Goal: Task Accomplishment & Management: Complete application form

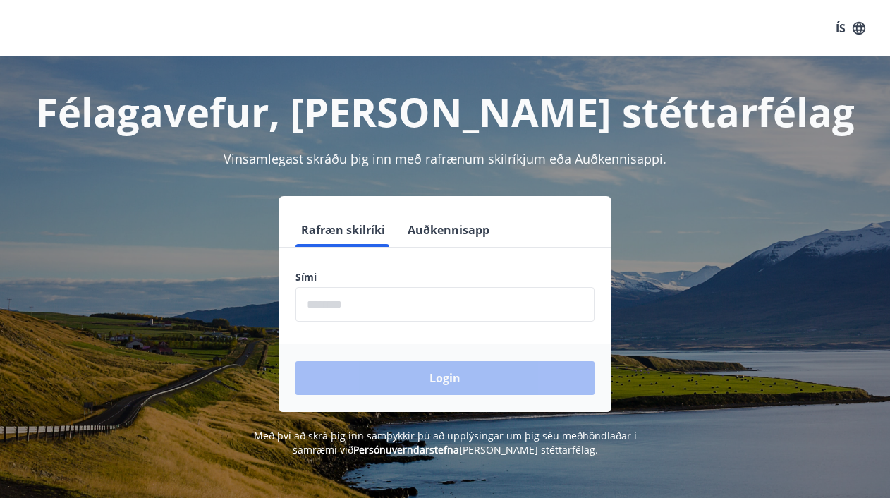
click at [328, 309] on input "phone" at bounding box center [444, 304] width 299 height 35
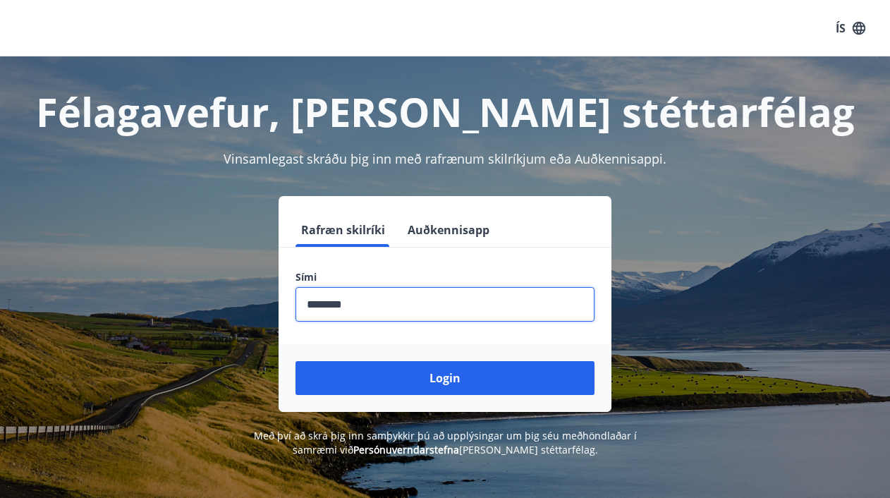
type input "********"
click at [295, 361] on button "Login" at bounding box center [444, 378] width 299 height 34
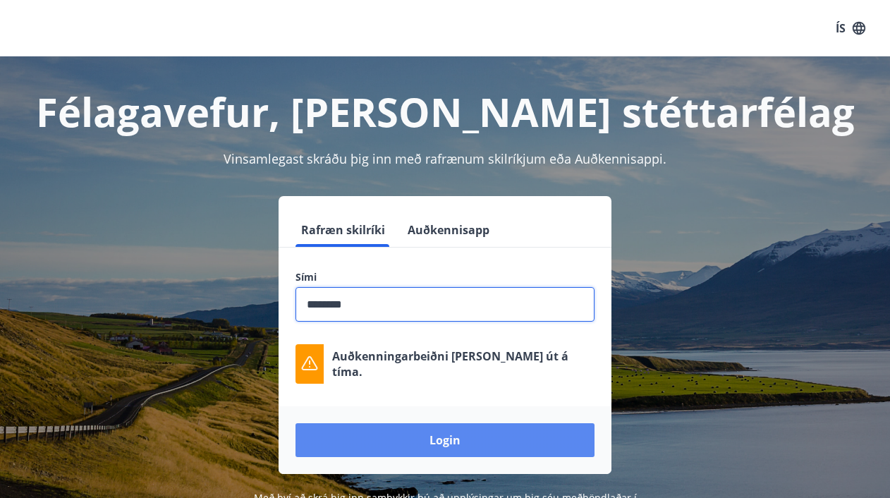
click at [439, 441] on button "Login" at bounding box center [444, 440] width 299 height 34
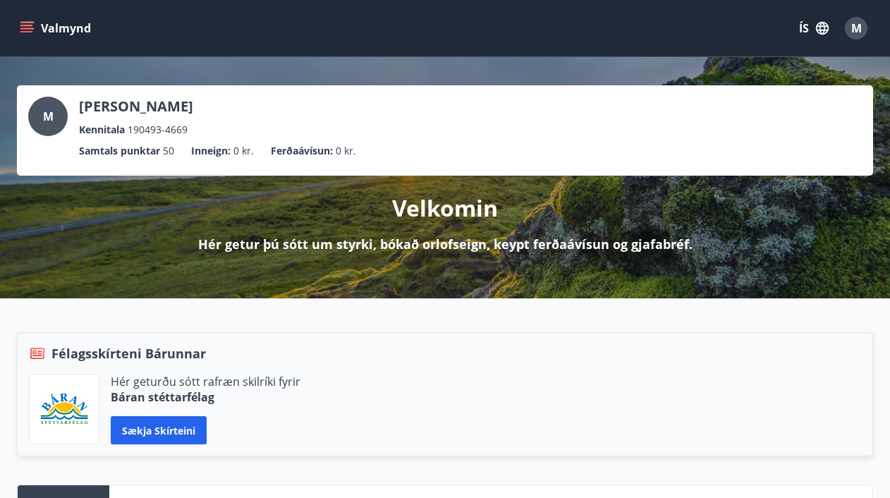
click at [822, 33] on icon "button" at bounding box center [822, 28] width 13 height 13
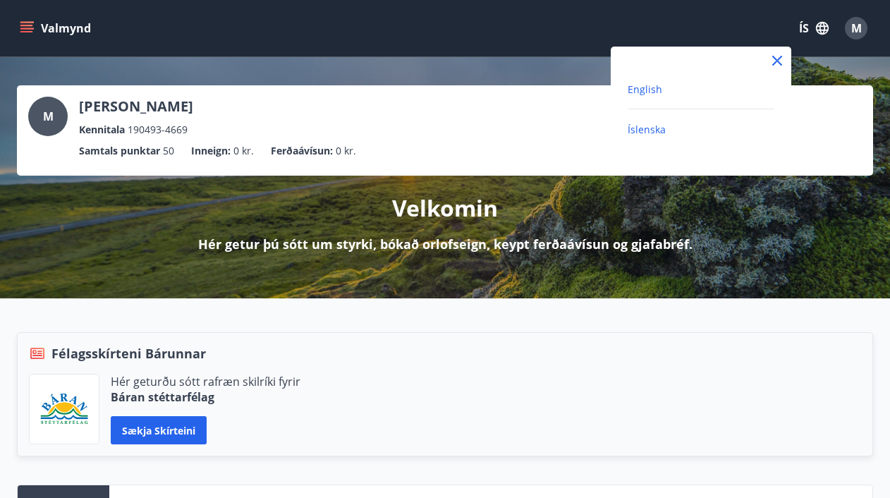
click at [642, 92] on span "English" at bounding box center [645, 89] width 35 height 13
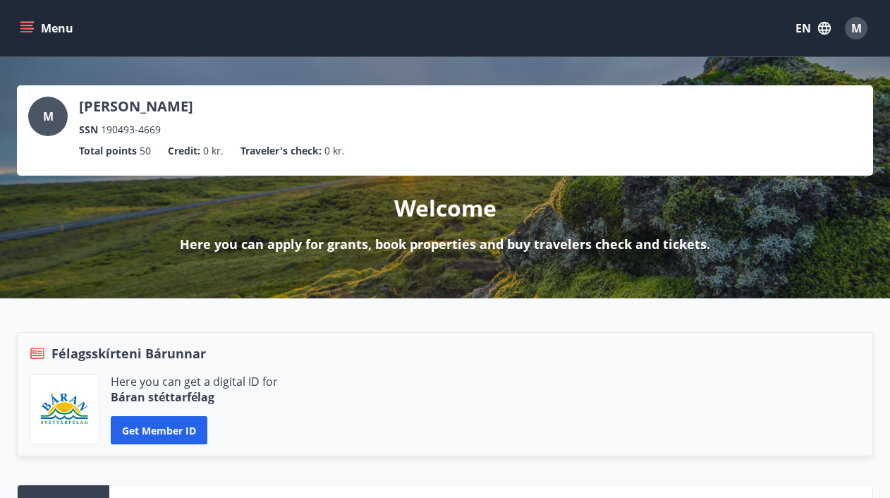
click at [20, 25] on icon "menu" at bounding box center [27, 28] width 14 height 14
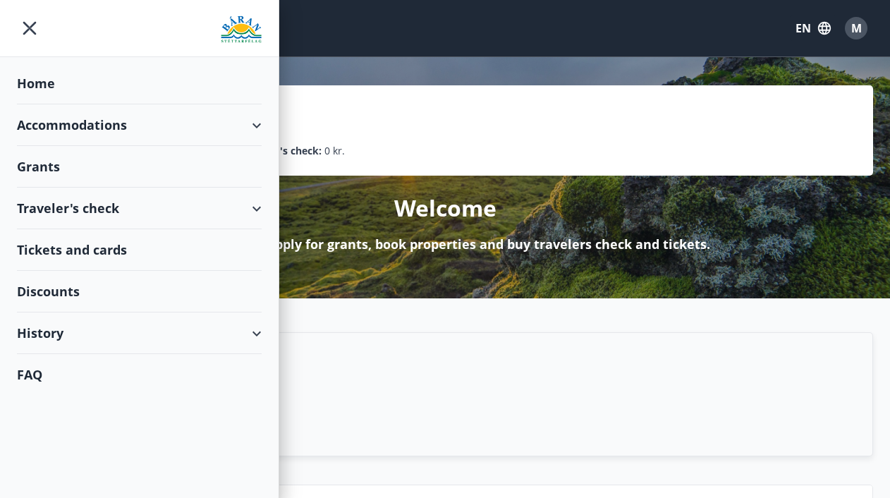
click at [32, 171] on div "Grants" at bounding box center [139, 167] width 245 height 42
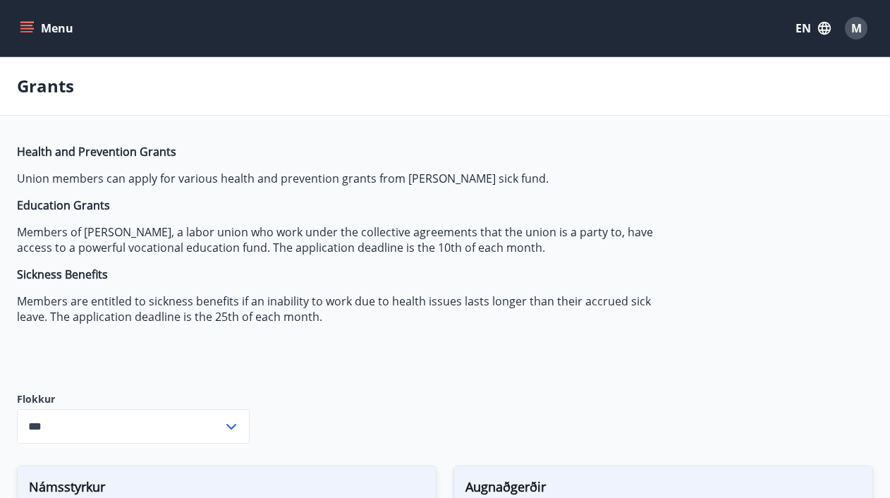
type input "***"
click at [28, 28] on icon "menu" at bounding box center [28, 28] width 16 height 1
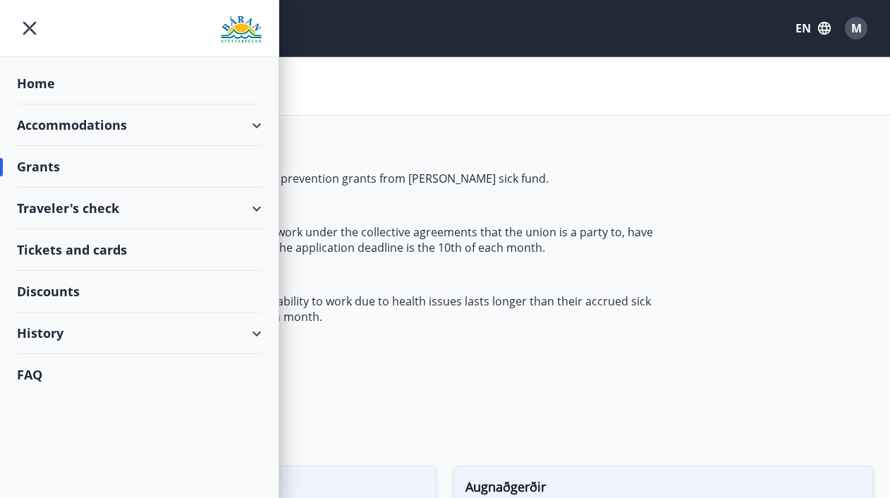
click at [35, 87] on div "Home" at bounding box center [139, 84] width 245 height 42
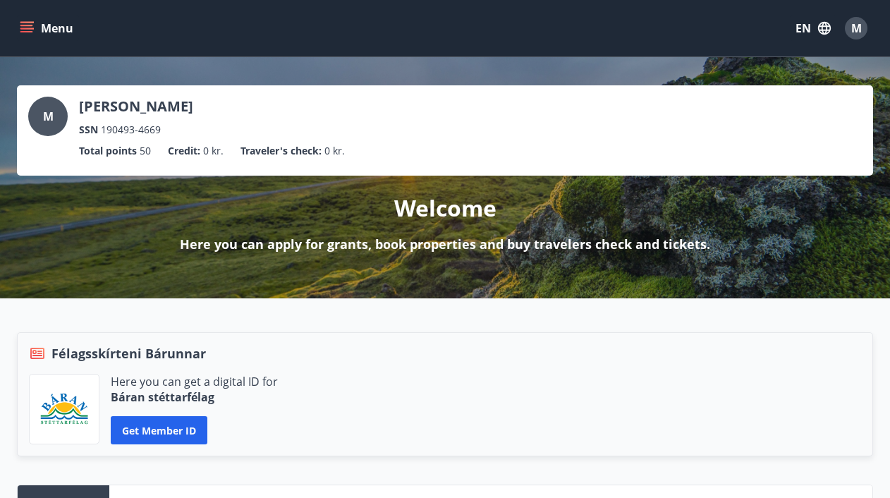
click at [30, 28] on icon "menu" at bounding box center [28, 28] width 16 height 1
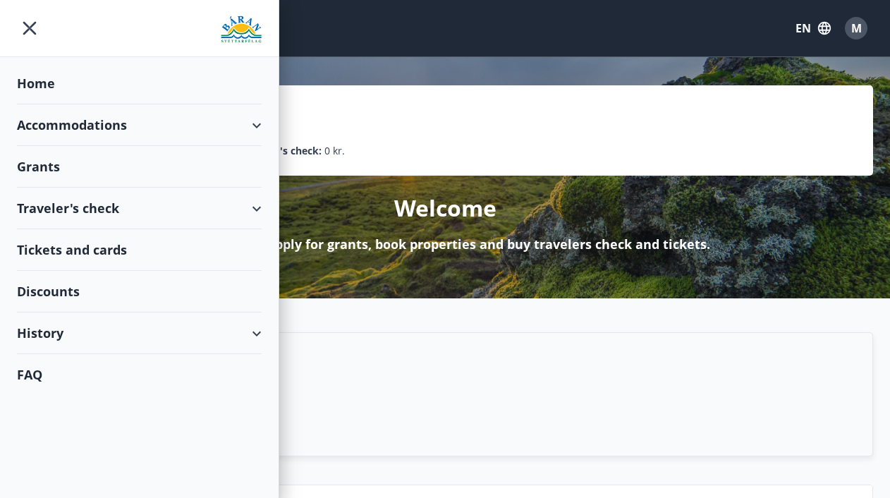
click at [47, 161] on div "Grants" at bounding box center [139, 167] width 245 height 42
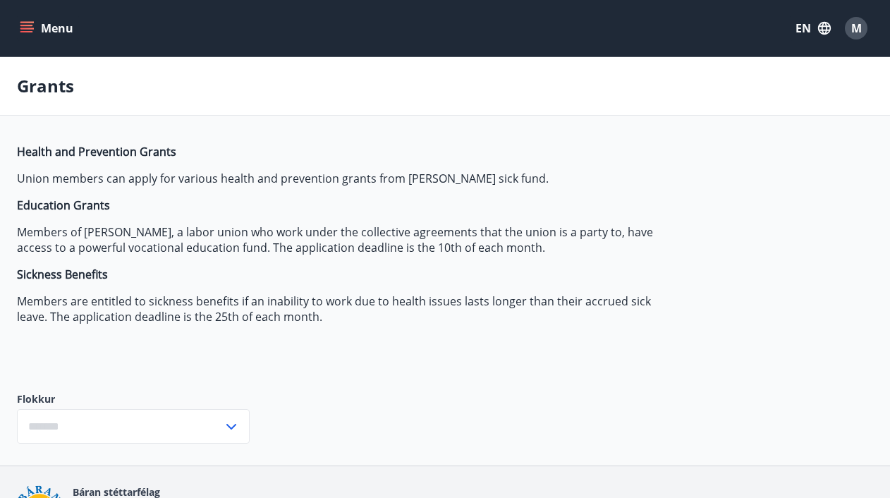
type input "***"
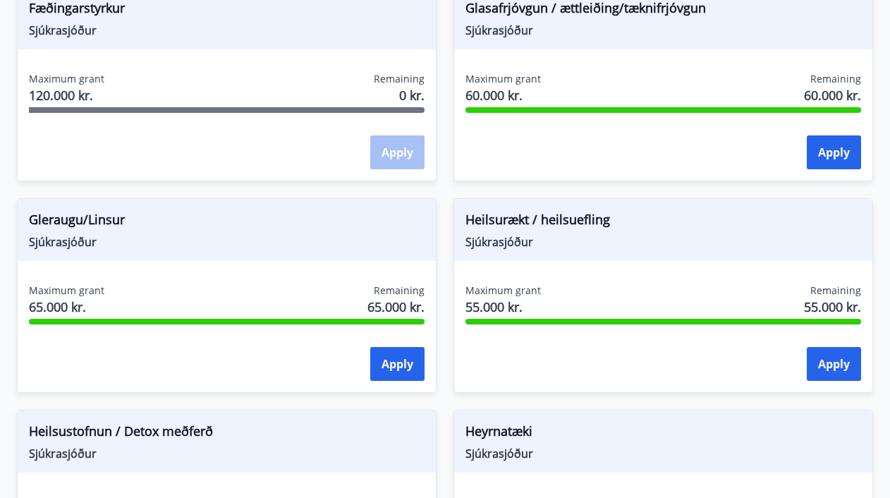
scroll to position [691, 0]
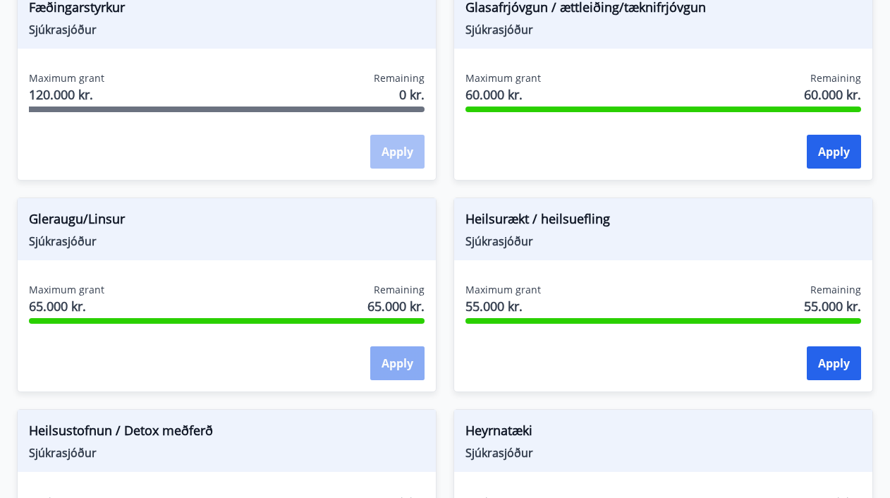
click at [395, 373] on button "Apply" at bounding box center [397, 363] width 54 height 34
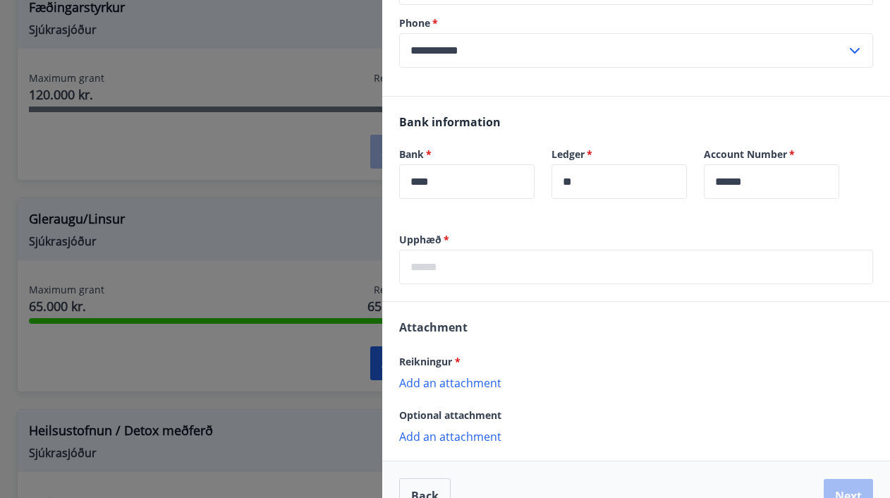
scroll to position [273, 0]
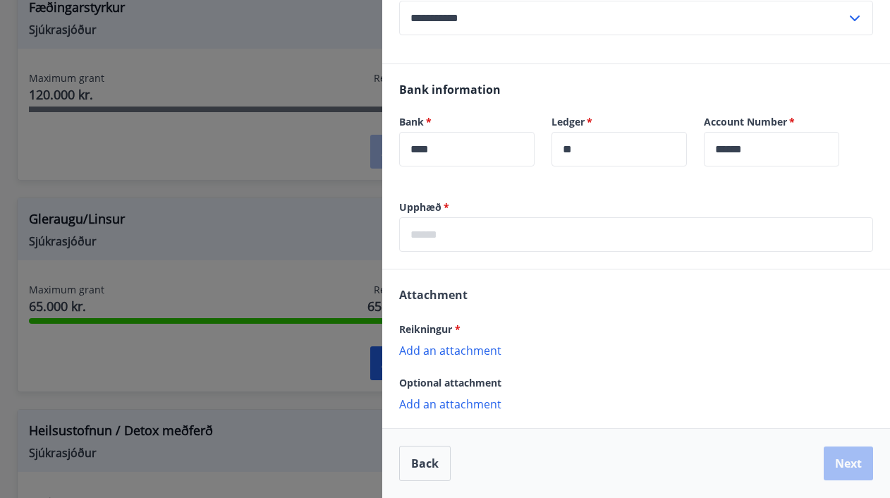
click at [242, 358] on div at bounding box center [445, 249] width 890 height 498
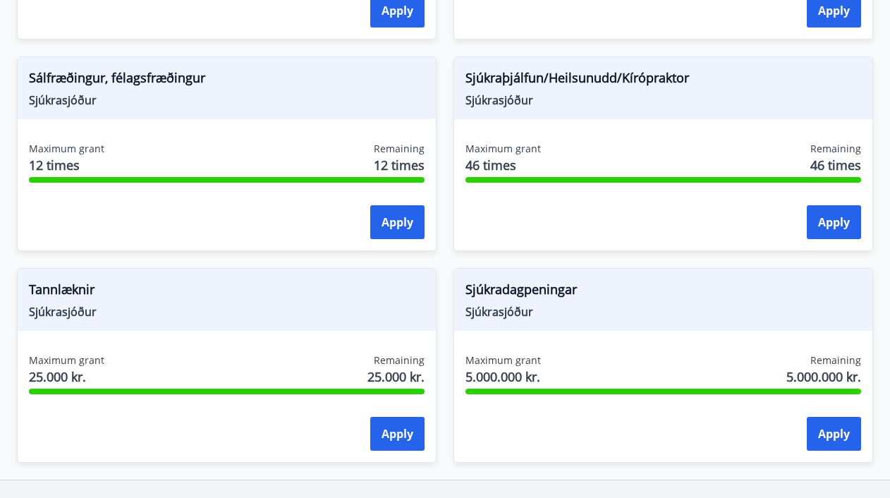
scroll to position [1467, 0]
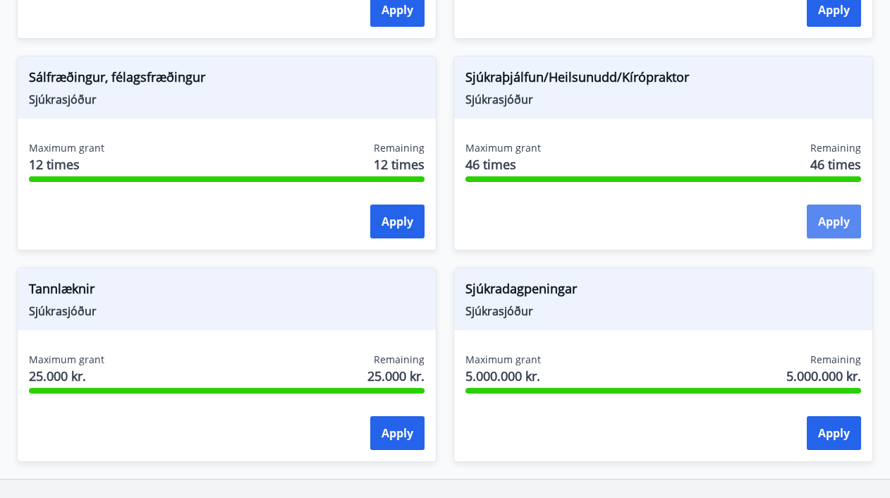
click at [831, 226] on button "Apply" at bounding box center [834, 222] width 54 height 34
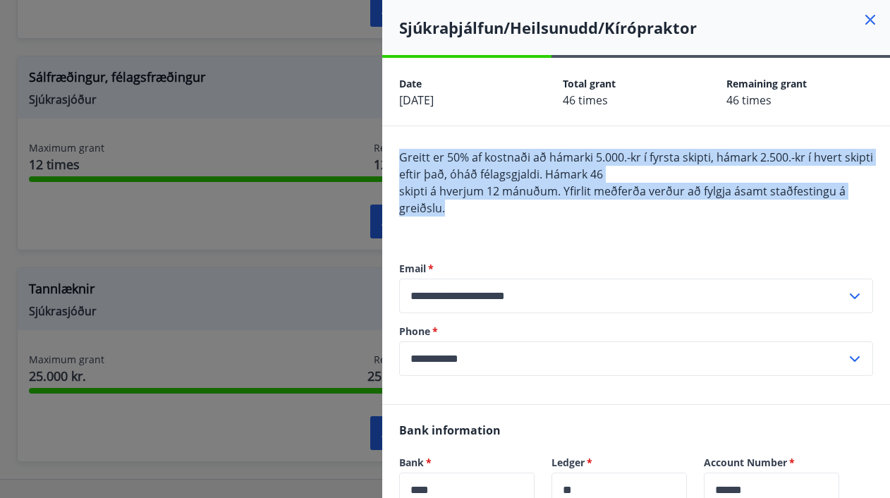
drag, startPoint x: 451, startPoint y: 209, endPoint x: 393, endPoint y: 159, distance: 76.0
click at [393, 159] on div "**********" at bounding box center [636, 265] width 508 height 278
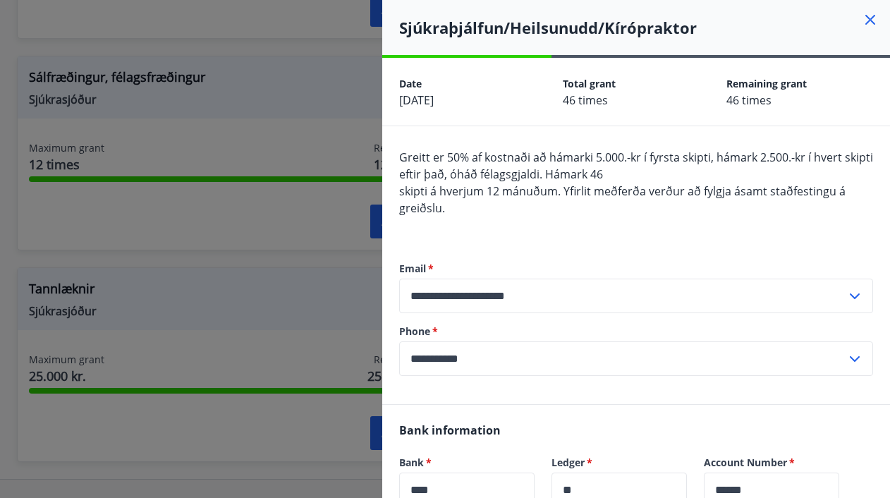
click at [570, 242] on div "**********" at bounding box center [636, 318] width 474 height 171
click at [866, 23] on icon at bounding box center [870, 20] width 10 height 10
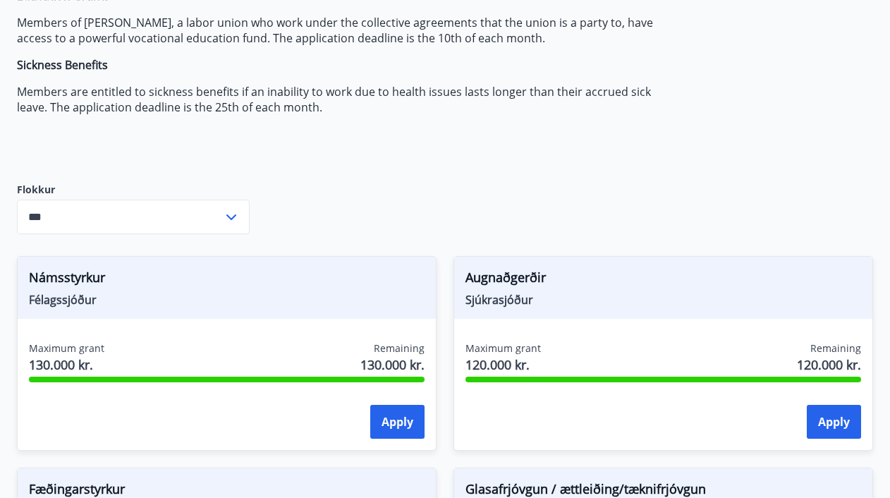
scroll to position [0, 0]
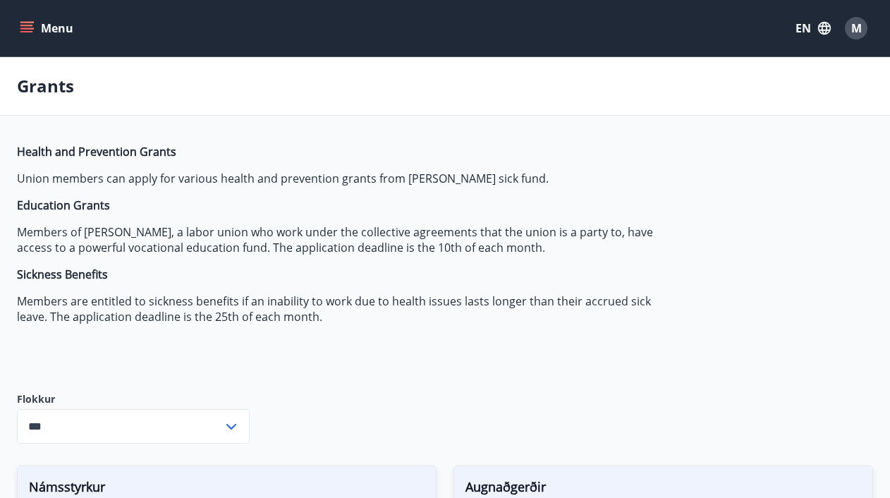
click at [854, 34] on span "M" at bounding box center [856, 28] width 11 height 16
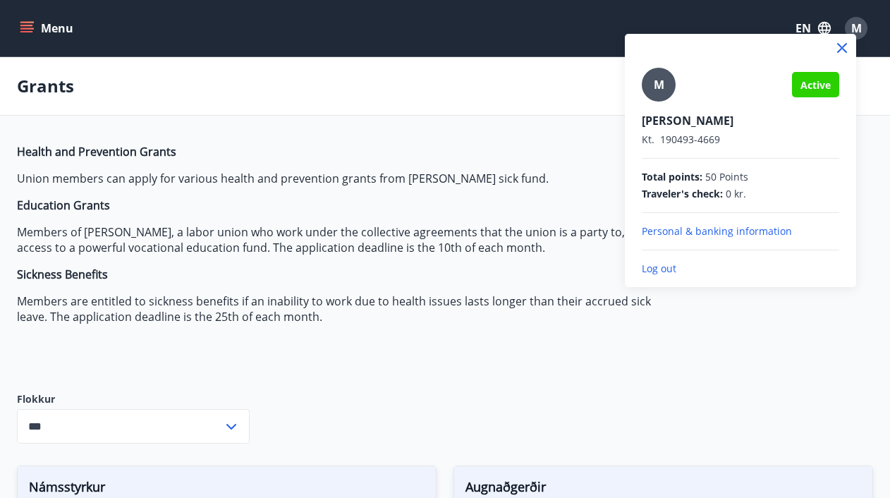
click at [489, 147] on div at bounding box center [445, 249] width 890 height 498
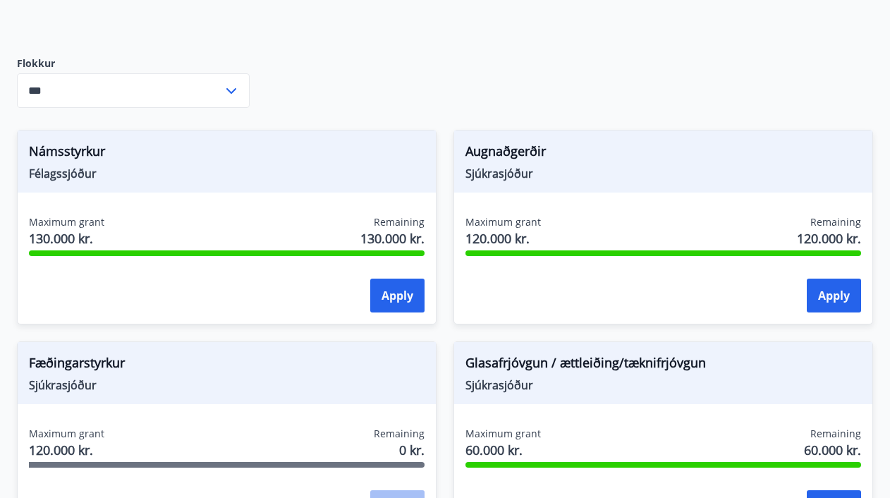
scroll to position [332, 0]
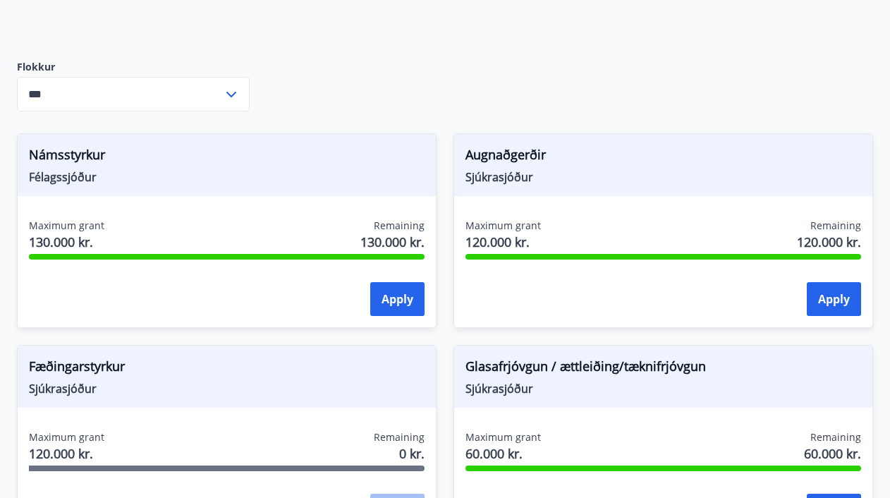
click at [228, 97] on icon at bounding box center [231, 94] width 17 height 17
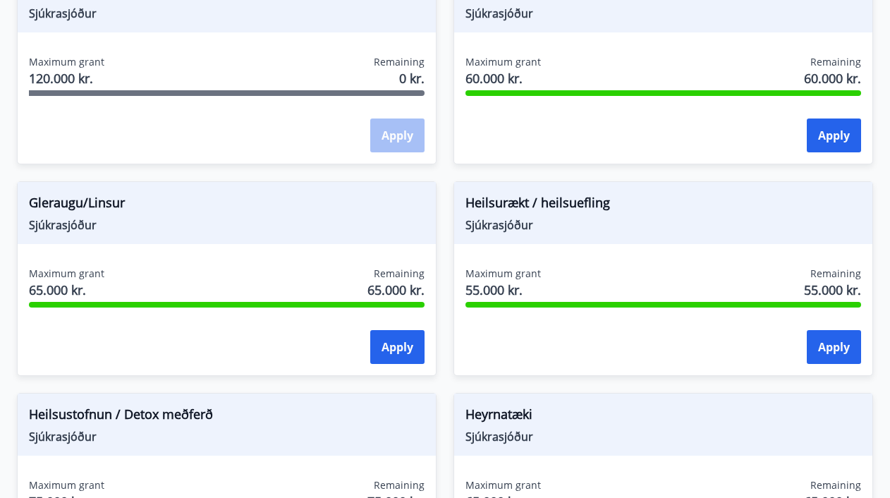
scroll to position [708, 0]
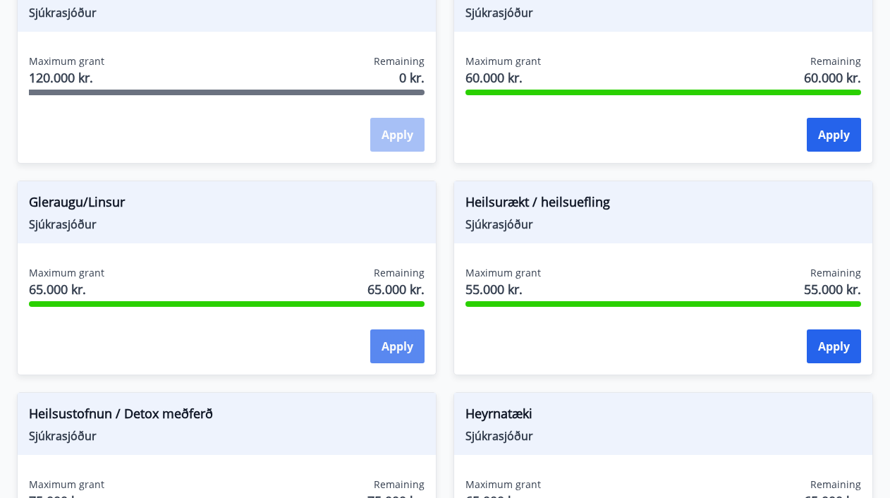
click at [393, 351] on button "Apply" at bounding box center [397, 346] width 54 height 34
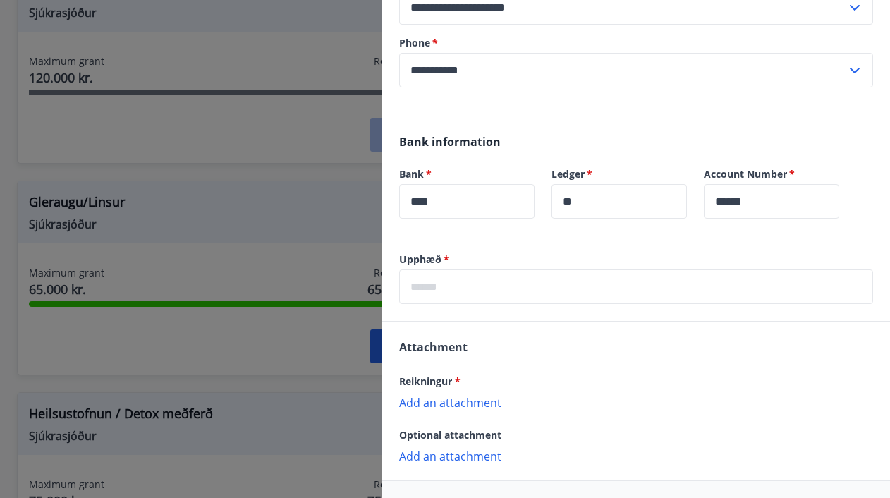
scroll to position [232, 0]
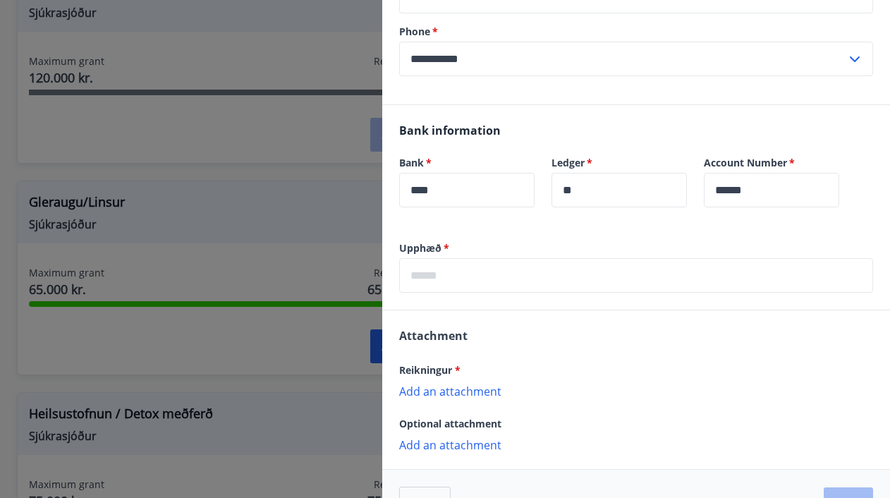
click at [455, 391] on p "Add an attachment" at bounding box center [636, 391] width 474 height 14
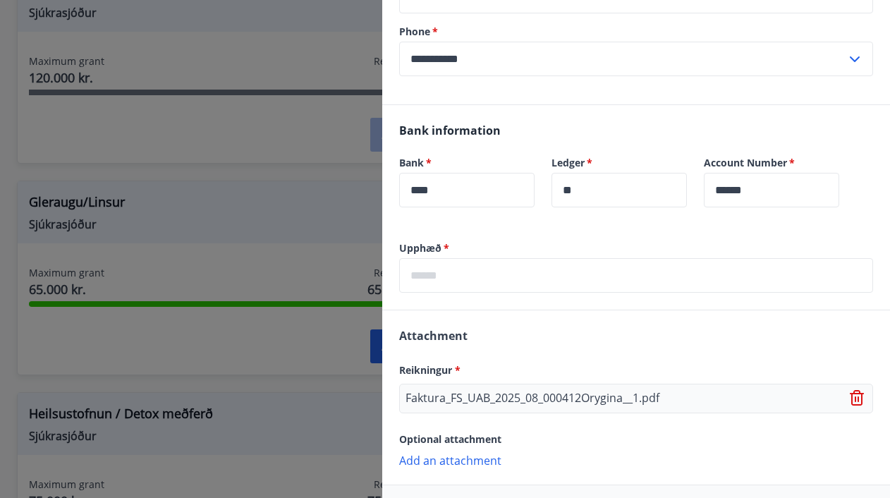
click at [445, 463] on p "Add an attachment" at bounding box center [636, 460] width 474 height 14
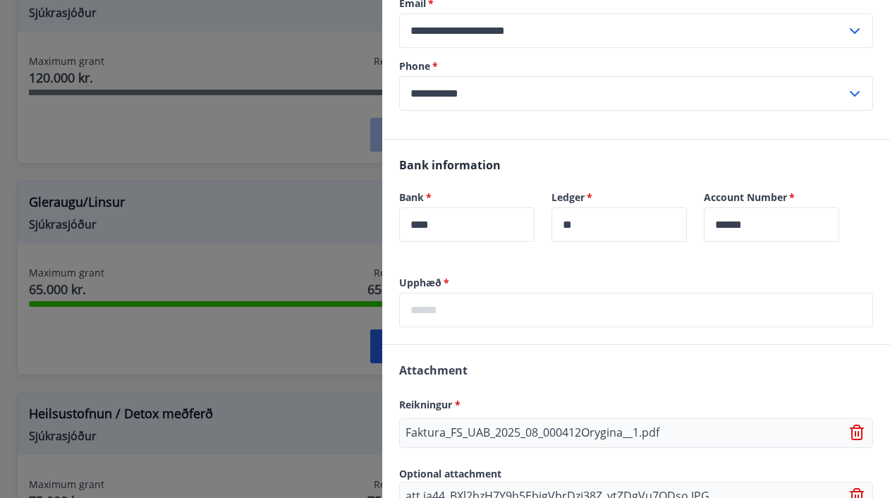
scroll to position [197, 0]
click at [600, 305] on input "text" at bounding box center [636, 310] width 474 height 35
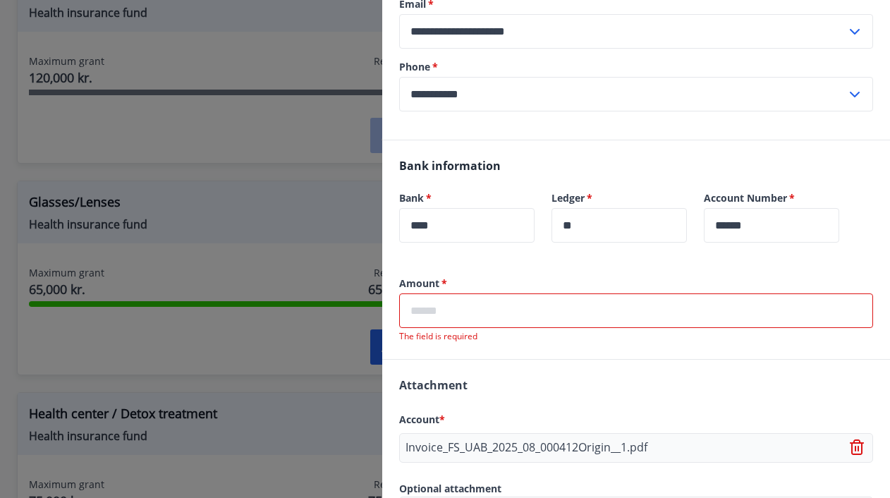
click at [480, 309] on input "text" at bounding box center [636, 310] width 474 height 35
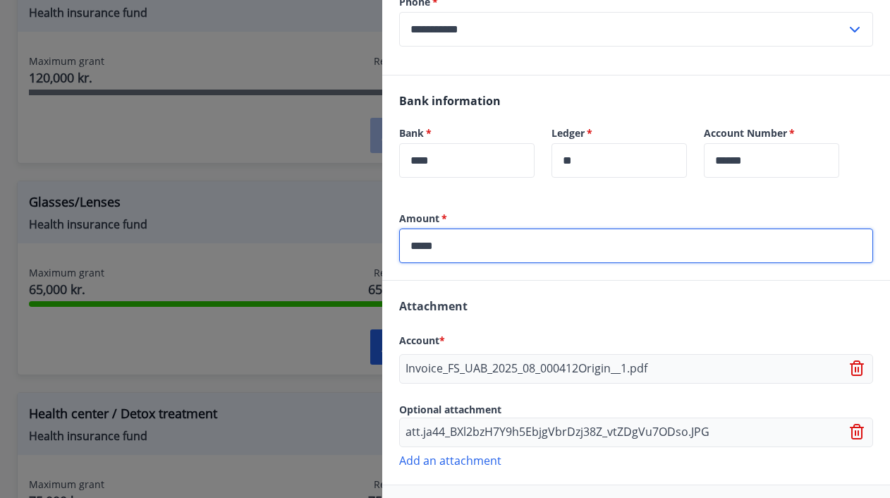
scroll to position [318, 0]
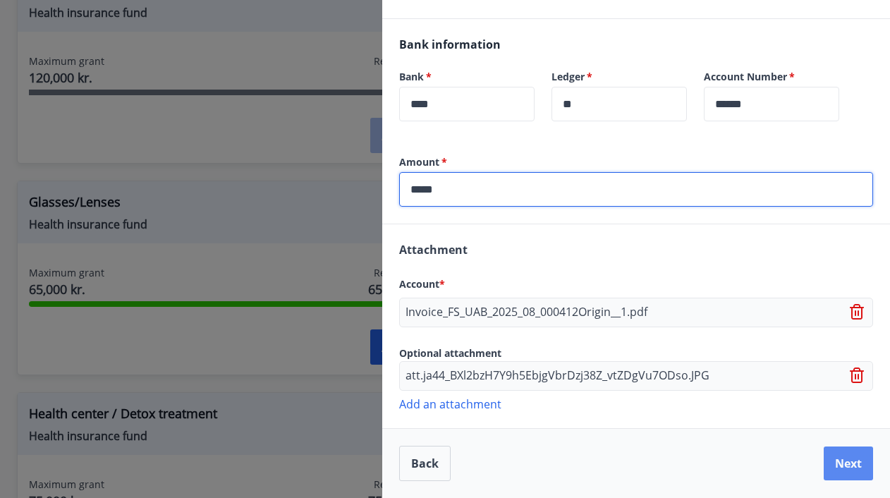
type input "*****"
click at [846, 470] on button "Next" at bounding box center [848, 463] width 49 height 34
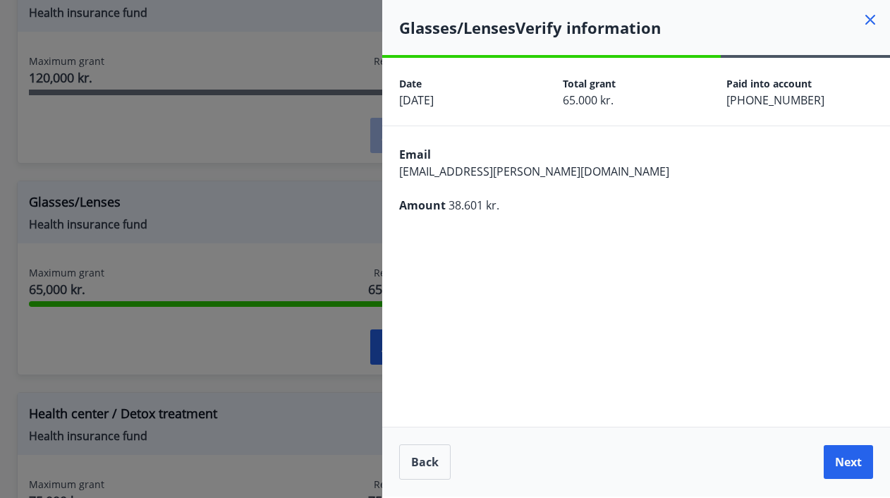
scroll to position [0, 0]
click at [847, 458] on font "Next" at bounding box center [848, 462] width 27 height 16
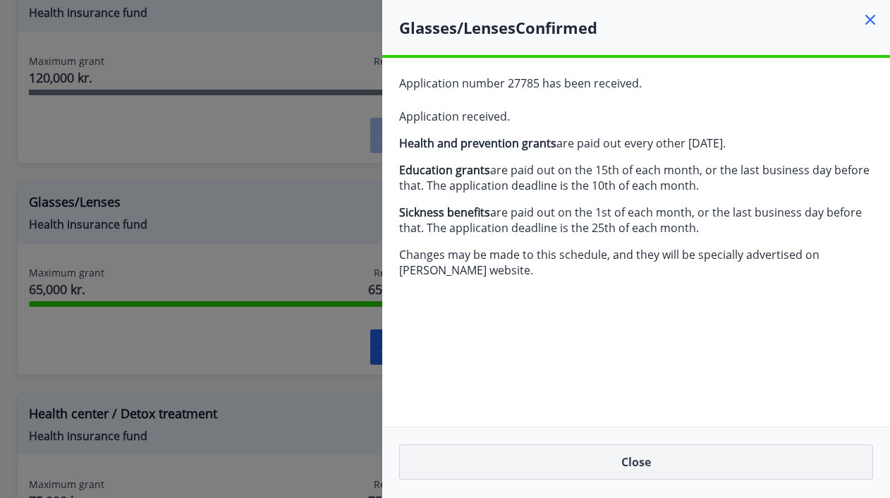
click at [623, 459] on button "Close" at bounding box center [636, 461] width 474 height 35
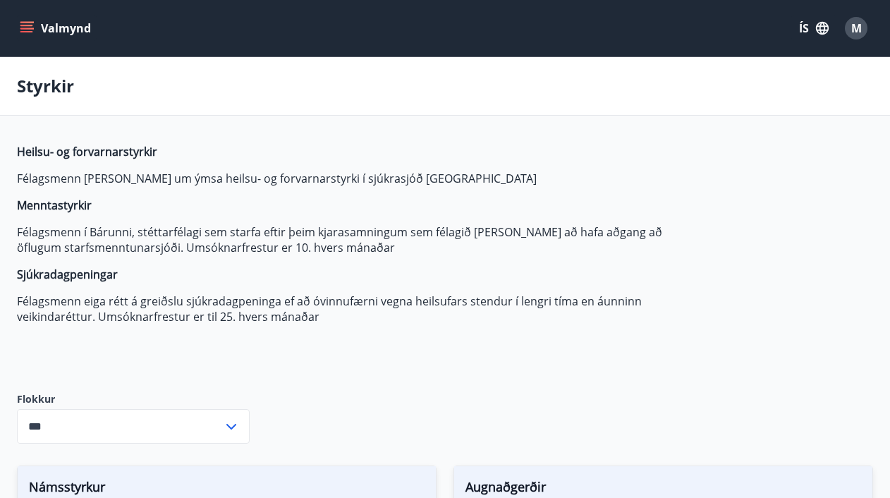
type input "***"
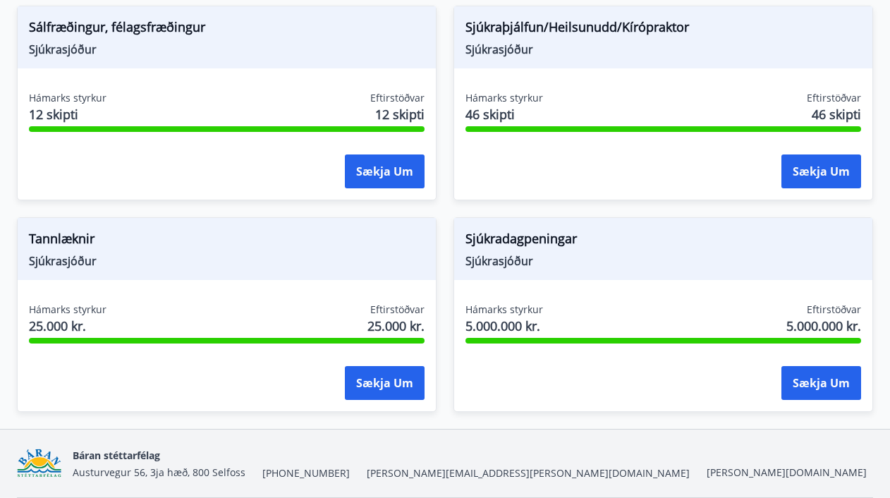
scroll to position [1567, 0]
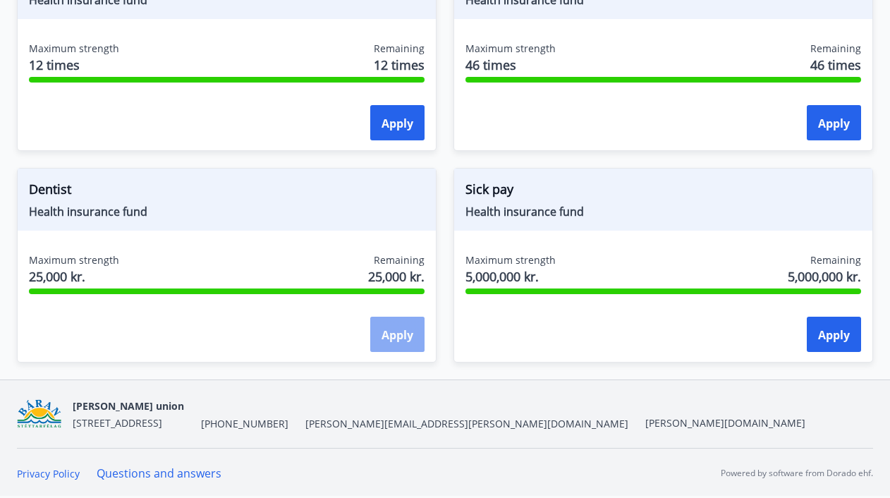
click at [403, 334] on font "Apply" at bounding box center [398, 335] width 32 height 16
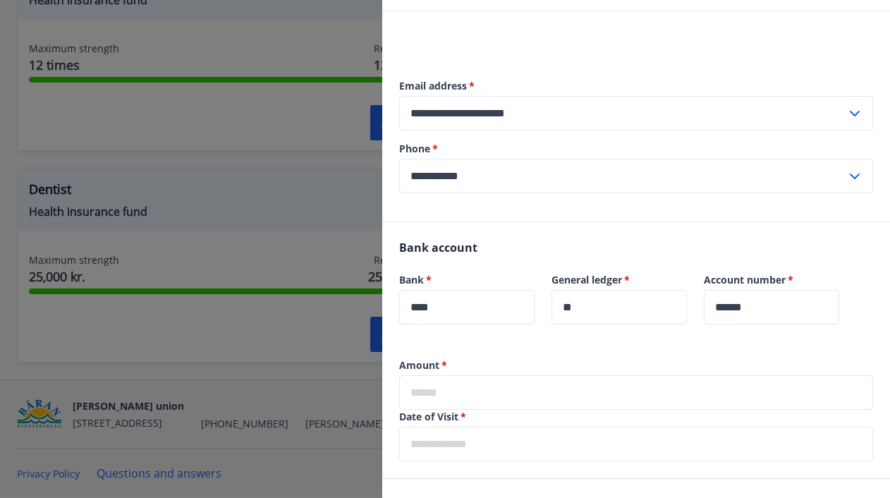
scroll to position [0, 0]
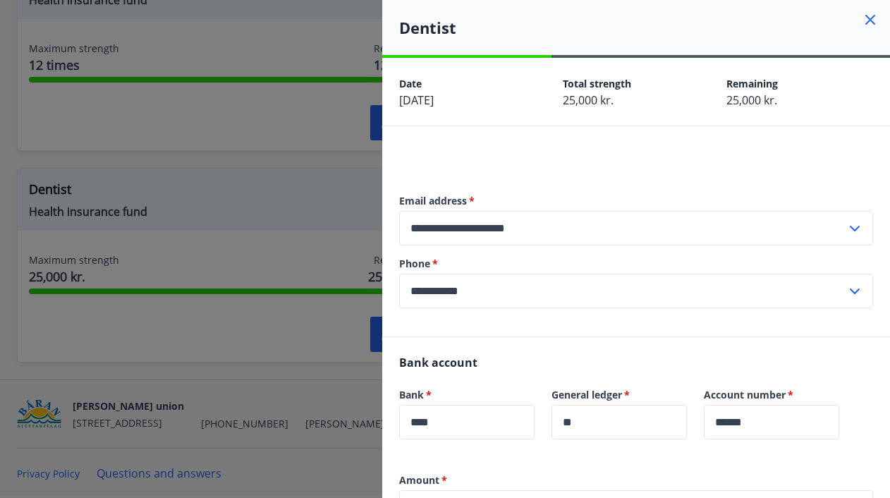
click at [870, 20] on icon at bounding box center [870, 20] width 2 height 2
